Goal: Entertainment & Leisure: Consume media (video, audio)

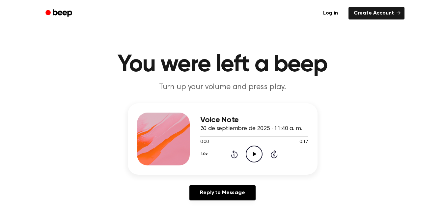
click at [252, 152] on icon "Play Audio" at bounding box center [254, 153] width 17 height 17
click at [255, 152] on icon "Play Audio" at bounding box center [254, 153] width 17 height 17
click at [255, 152] on icon at bounding box center [254, 154] width 3 height 4
click at [255, 152] on icon "Play Audio" at bounding box center [254, 153] width 17 height 17
click at [255, 152] on icon at bounding box center [254, 154] width 3 height 4
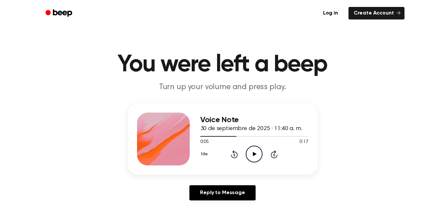
click at [255, 152] on icon "Play Audio" at bounding box center [254, 153] width 17 height 17
click at [259, 151] on icon "Pause Audio" at bounding box center [254, 153] width 17 height 17
click at [255, 150] on icon "Play Audio" at bounding box center [254, 153] width 17 height 17
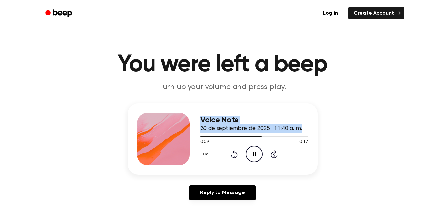
drag, startPoint x: 254, startPoint y: 136, endPoint x: 154, endPoint y: 138, distance: 100.5
click at [154, 138] on div "Voice Note 30 de septiembre de 2025 · 11:40 a. m. 0:09 0:17 Your browser does n…" at bounding box center [223, 138] width 190 height 71
click at [350, 109] on div "Voice Note 30 de septiembre de 2025 · 11:40 a. m. 0:10 0:17 Your browser does n…" at bounding box center [222, 154] width 429 height 102
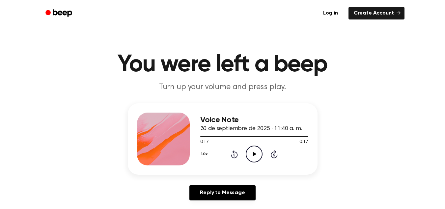
click at [254, 151] on icon "Play Audio" at bounding box center [254, 153] width 17 height 17
click at [255, 155] on icon "Play Audio" at bounding box center [254, 153] width 17 height 17
click at [255, 153] on icon "Play Audio" at bounding box center [254, 153] width 17 height 17
click at [254, 155] on icon at bounding box center [255, 154] width 4 height 4
click at [258, 152] on icon "Play Audio" at bounding box center [254, 153] width 17 height 17
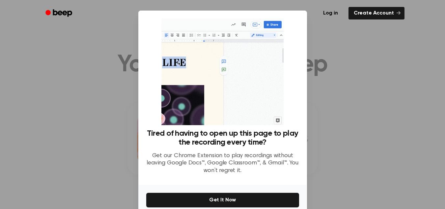
click at [338, 161] on div at bounding box center [222, 104] width 445 height 209
click at [402, 15] on link "Create Account" at bounding box center [377, 13] width 56 height 13
